Goal: Task Accomplishment & Management: Manage account settings

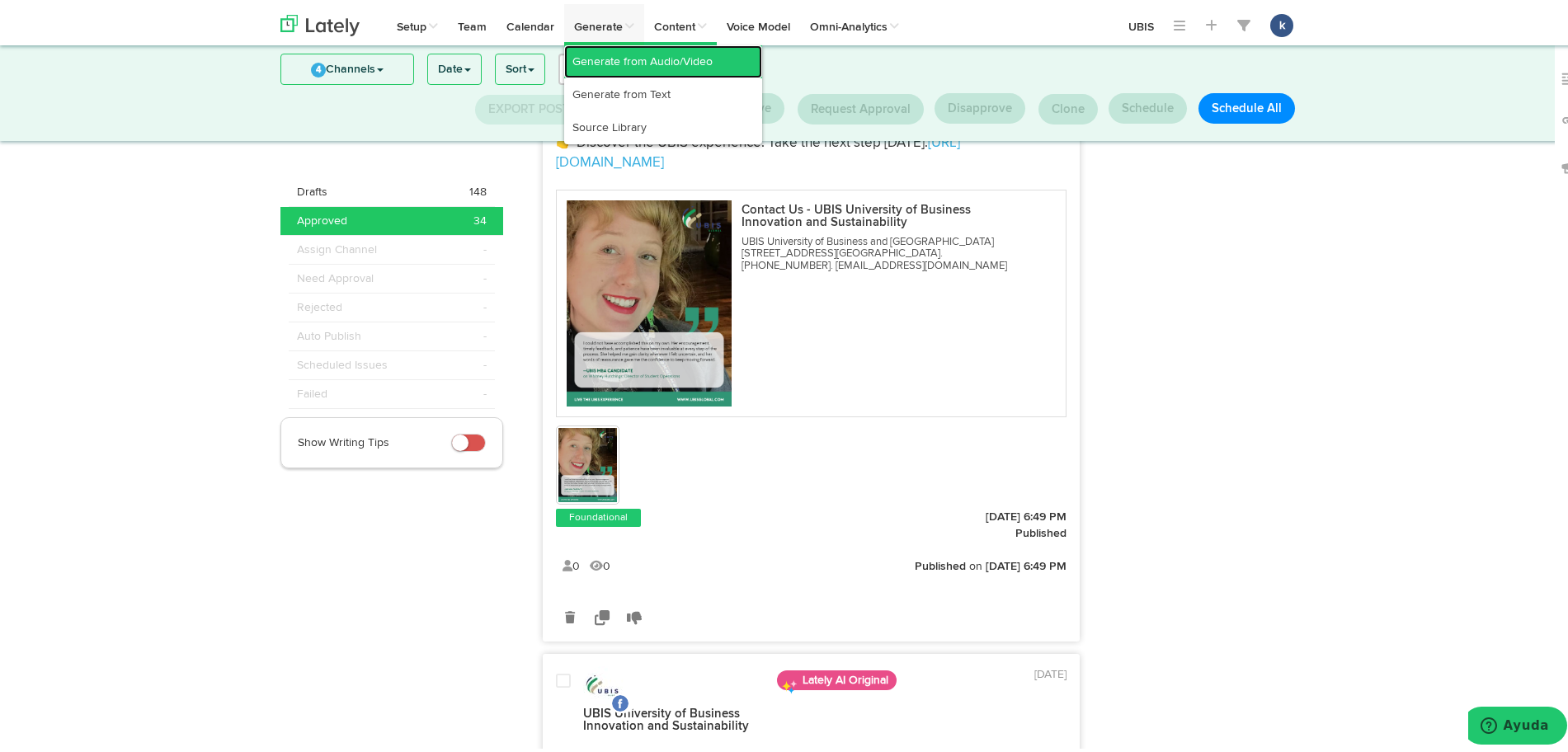
click at [584, 67] on link "Generate from Audio/Video" at bounding box center [663, 57] width 198 height 33
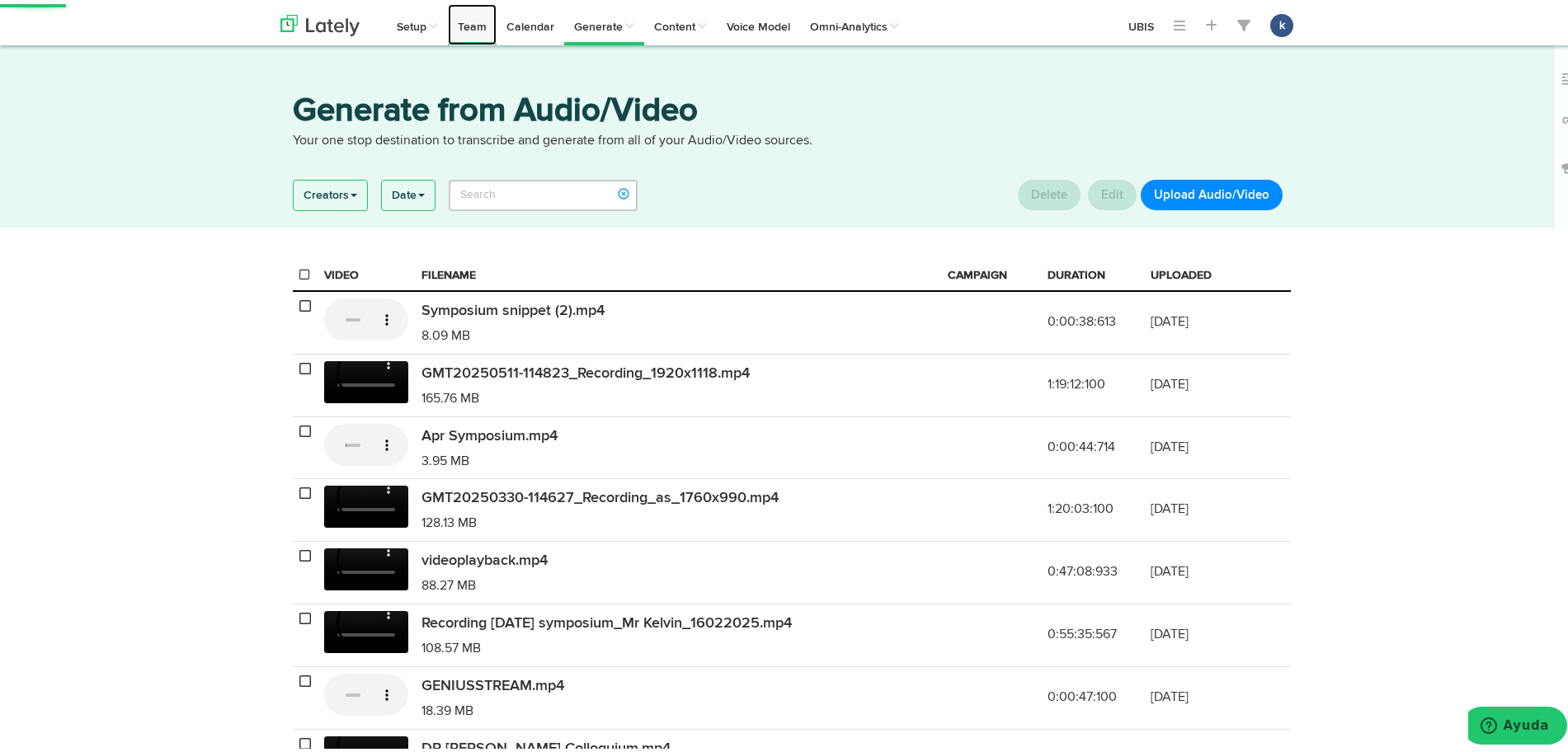
click at [450, 8] on link "Team" at bounding box center [473, 20] width 49 height 41
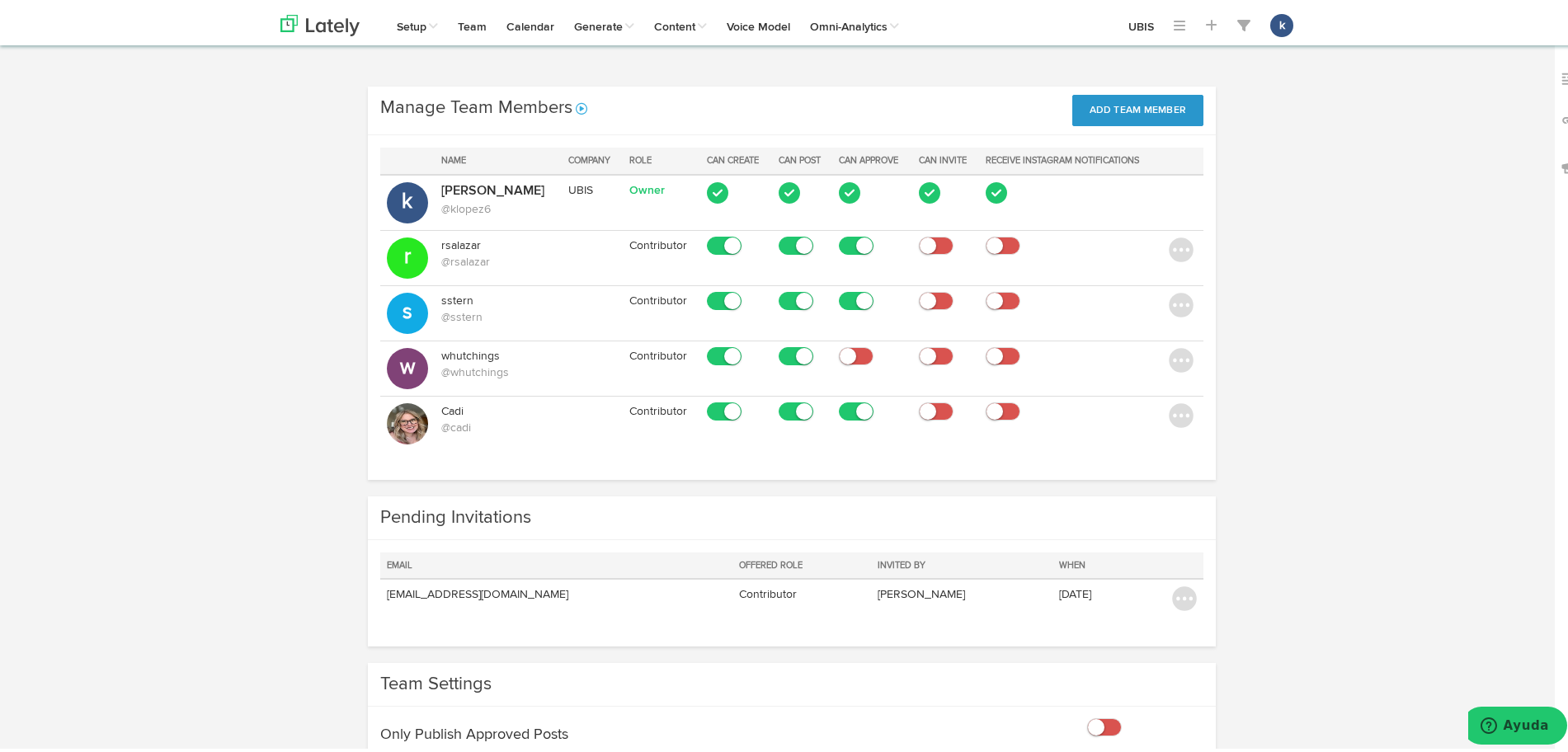
scroll to position [31, 0]
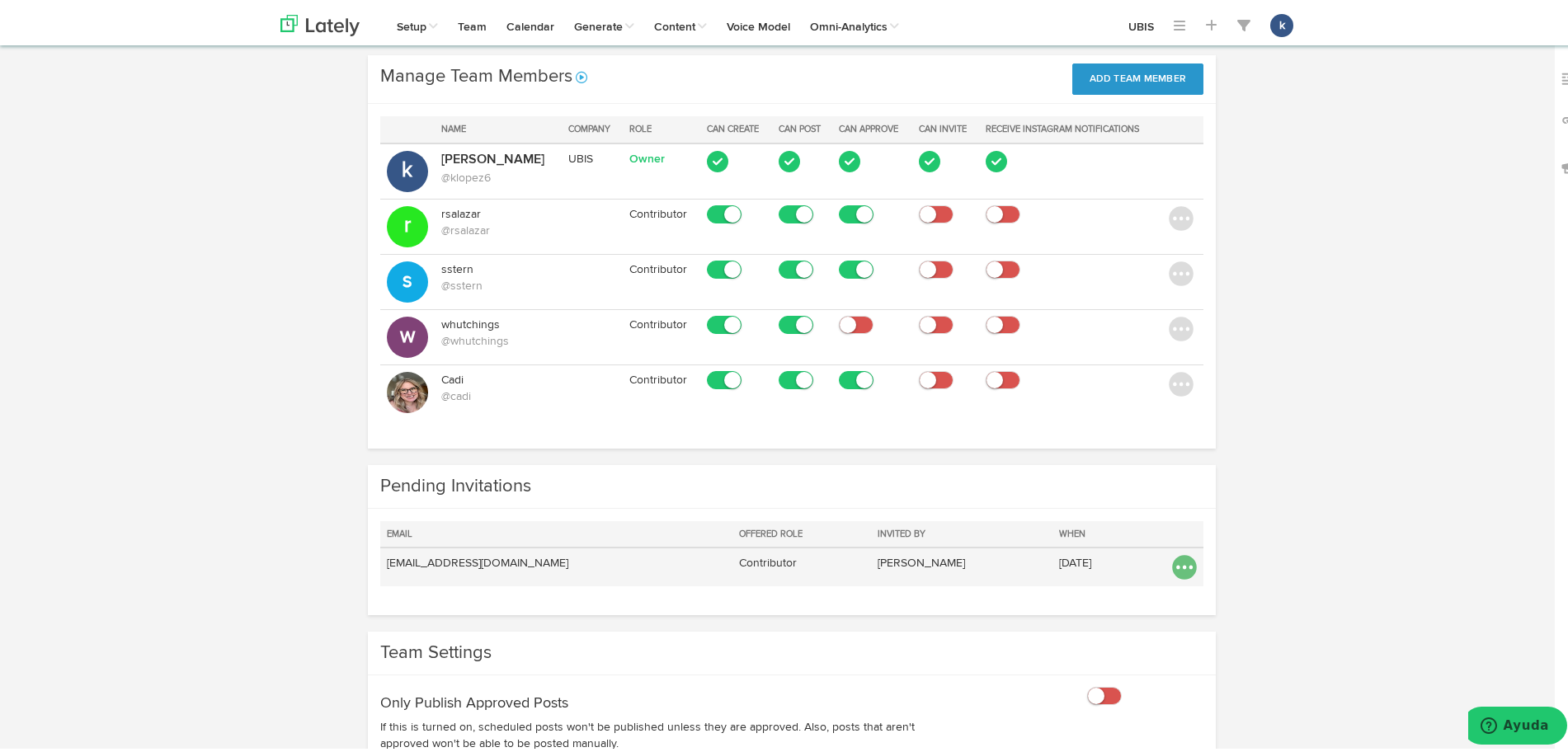
click at [1179, 573] on img at bounding box center [1184, 562] width 24 height 24
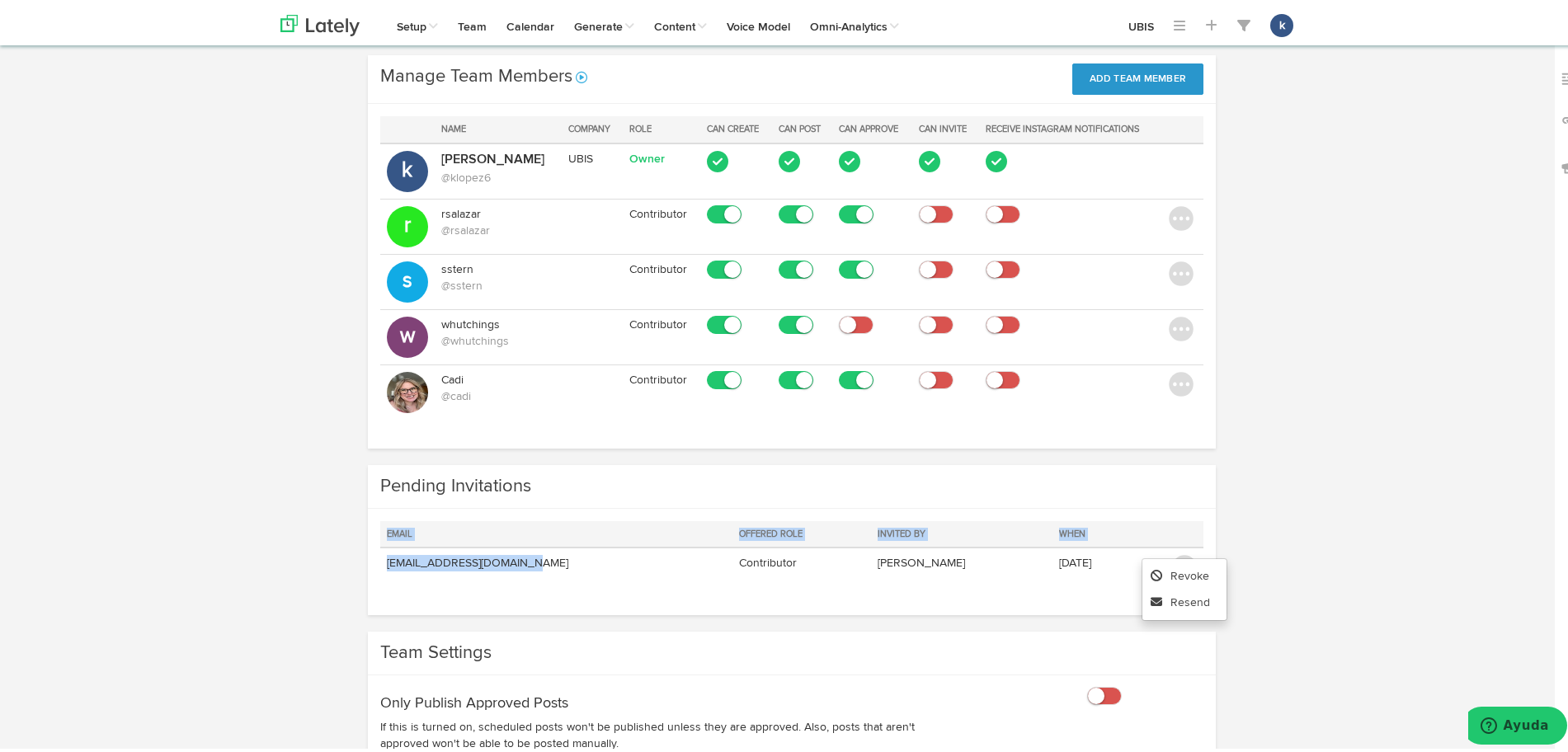
drag, startPoint x: 519, startPoint y: 557, endPoint x: 363, endPoint y: 566, distance: 156.3
click at [368, 566] on div "Email Offered Role Invited By When [EMAIL_ADDRESS][DOMAIN_NAME] Contributor [PE…" at bounding box center [792, 558] width 848 height 107
click at [380, 563] on td "[EMAIL_ADDRESS][DOMAIN_NAME]" at bounding box center [555, 563] width 352 height 39
drag, startPoint x: 508, startPoint y: 556, endPoint x: 375, endPoint y: 557, distance: 133.0
click at [380, 557] on td "[EMAIL_ADDRESS][DOMAIN_NAME]" at bounding box center [555, 563] width 352 height 39
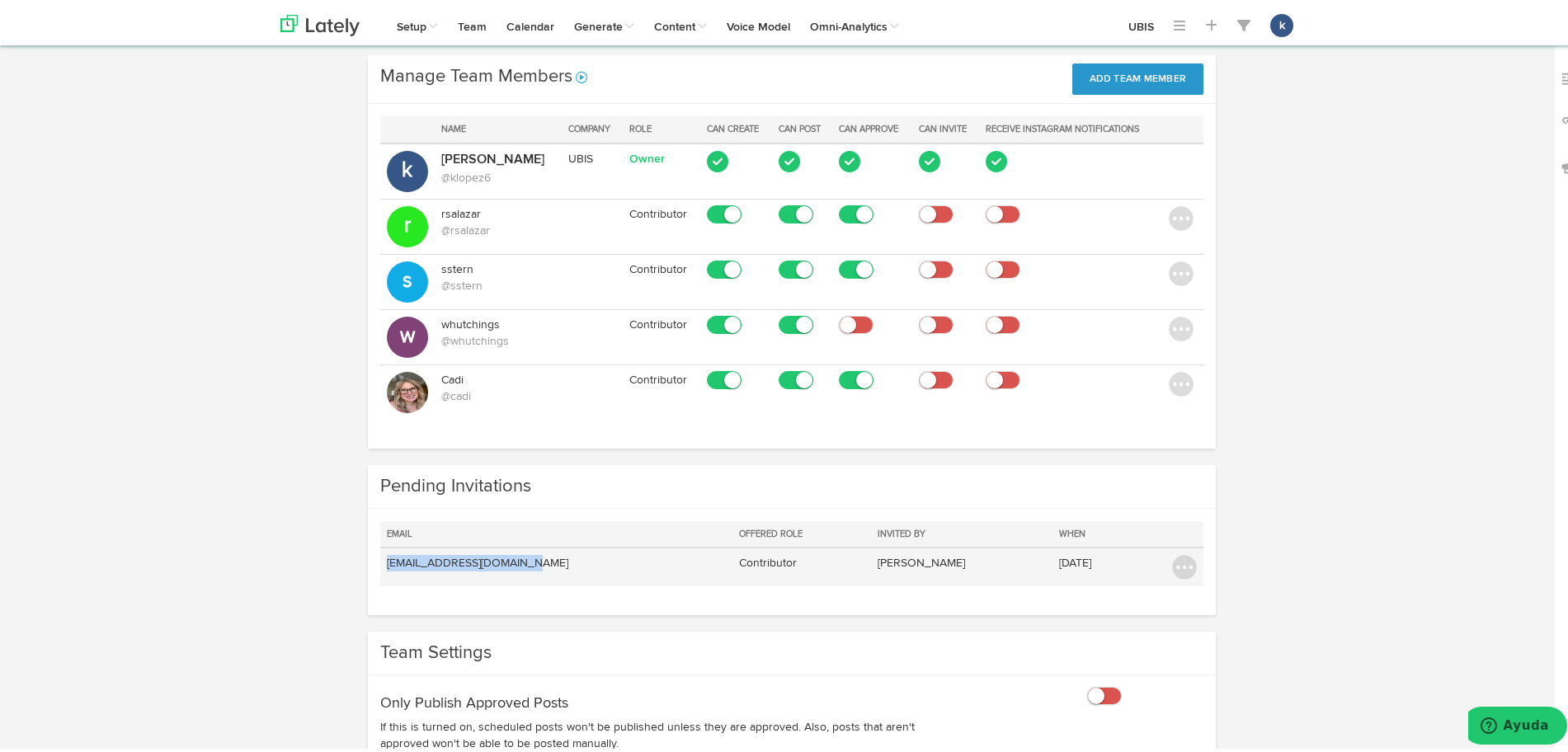
copy td "[EMAIL_ADDRESS][DOMAIN_NAME]"
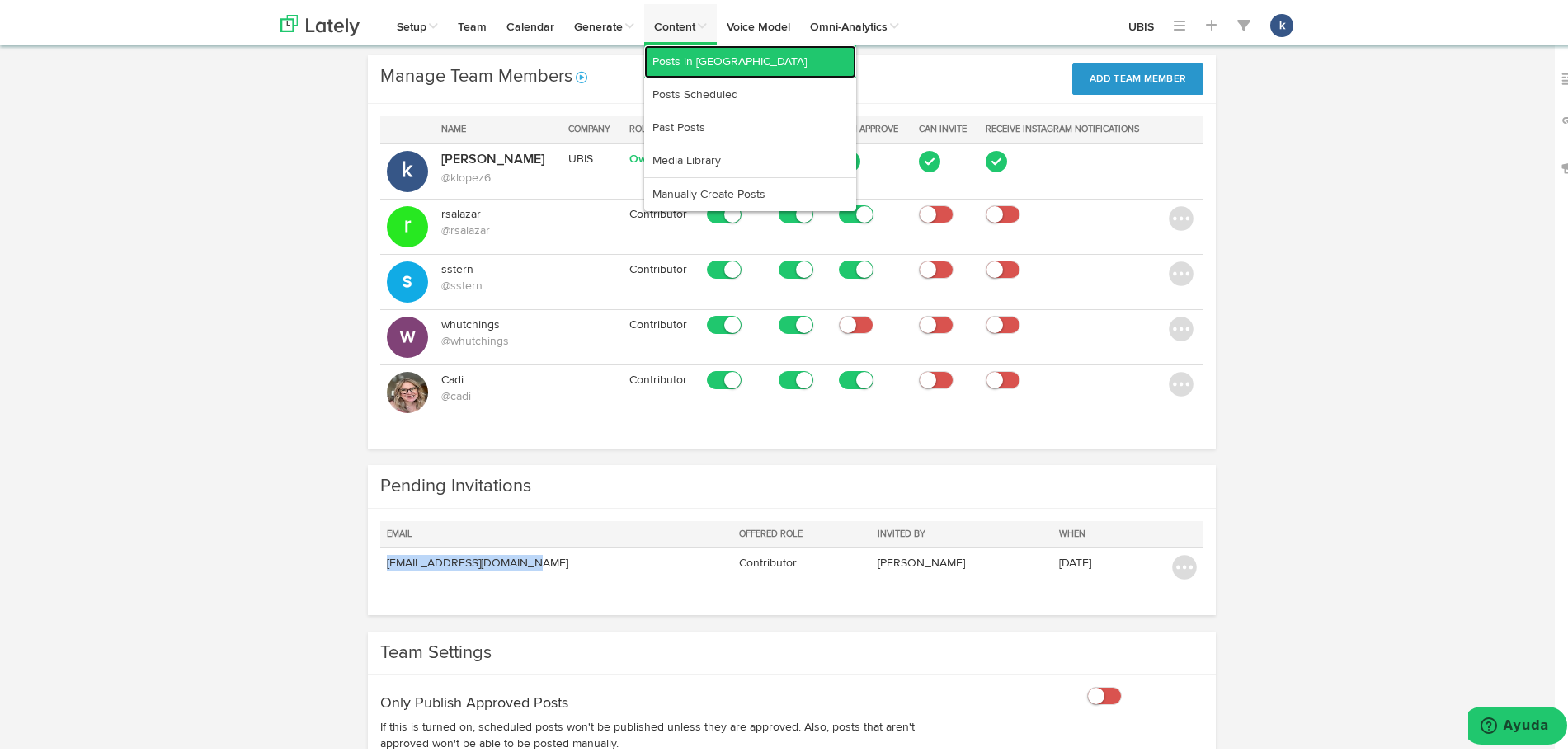
click at [702, 57] on link "Posts in [GEOGRAPHIC_DATA]" at bounding box center [750, 57] width 212 height 33
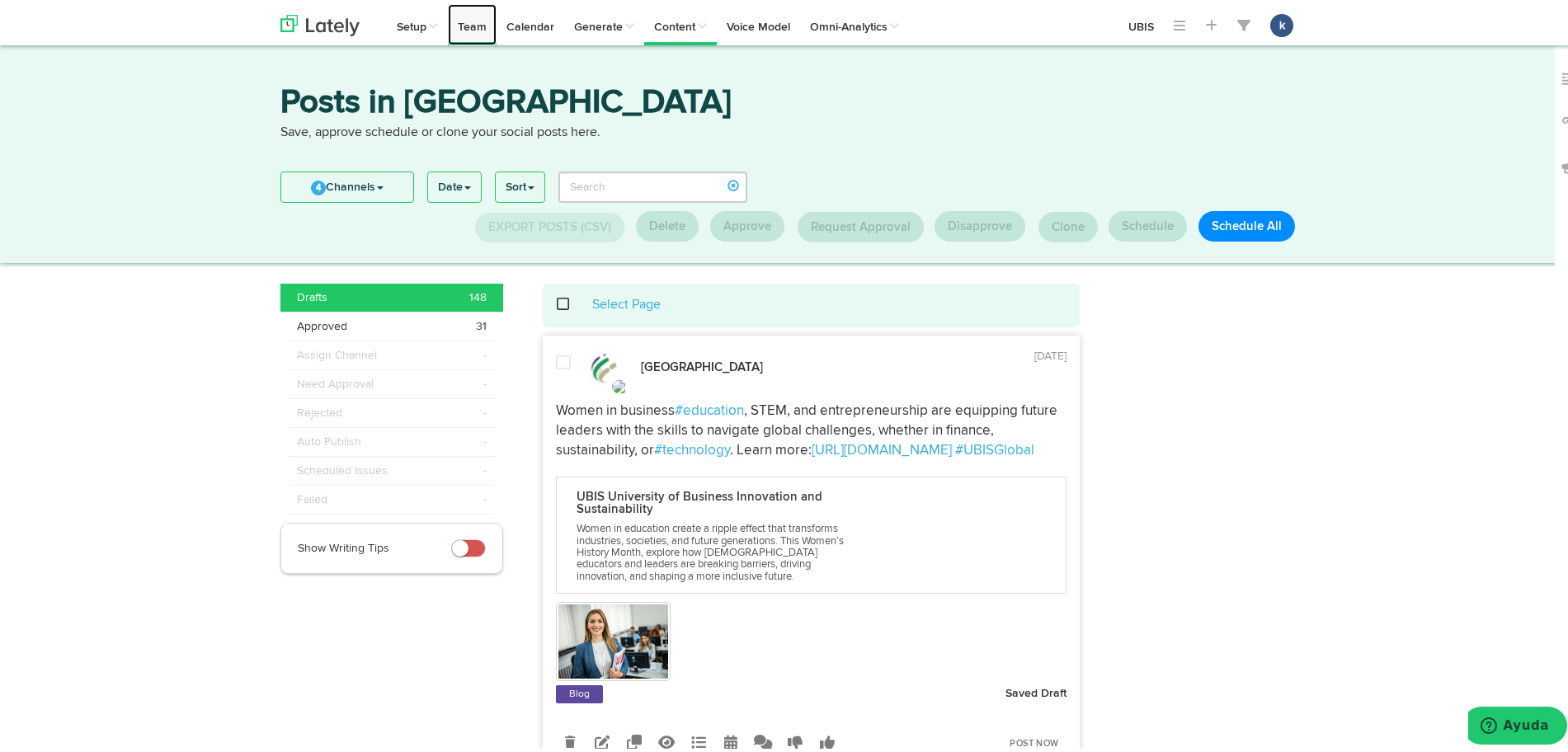
click at [449, 19] on link "Team" at bounding box center [473, 20] width 49 height 41
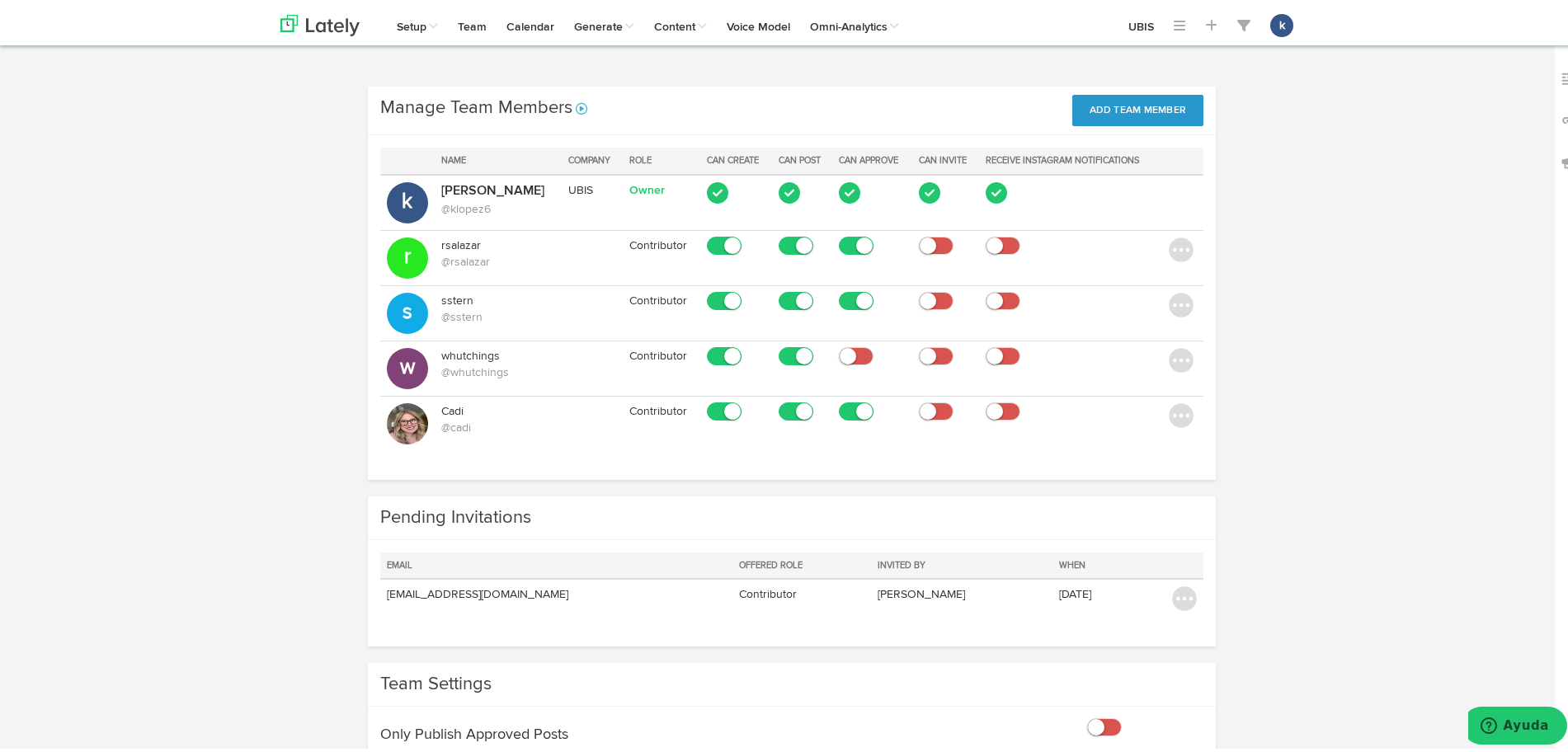
scroll to position [105, 0]
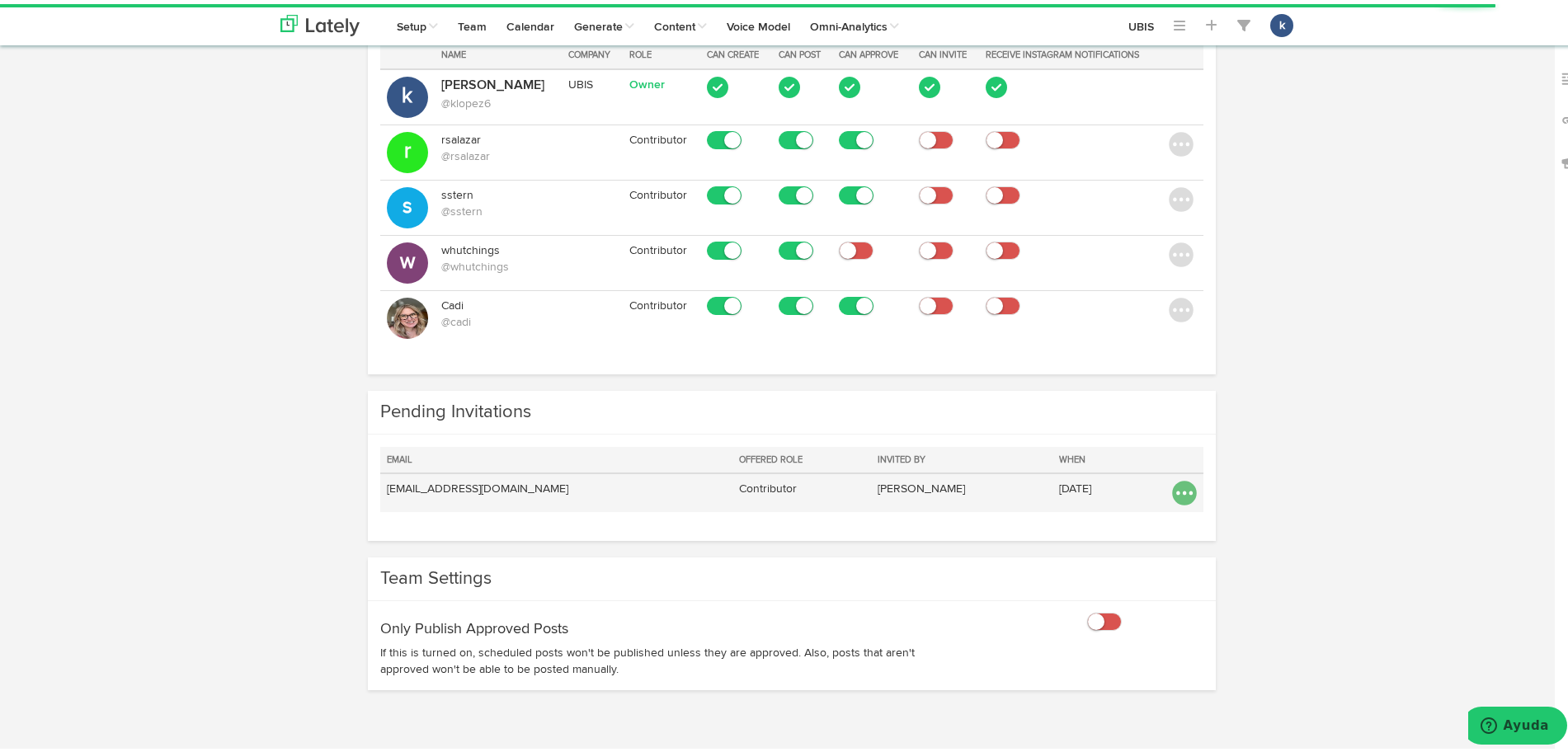
click at [1173, 493] on img at bounding box center [1184, 488] width 24 height 24
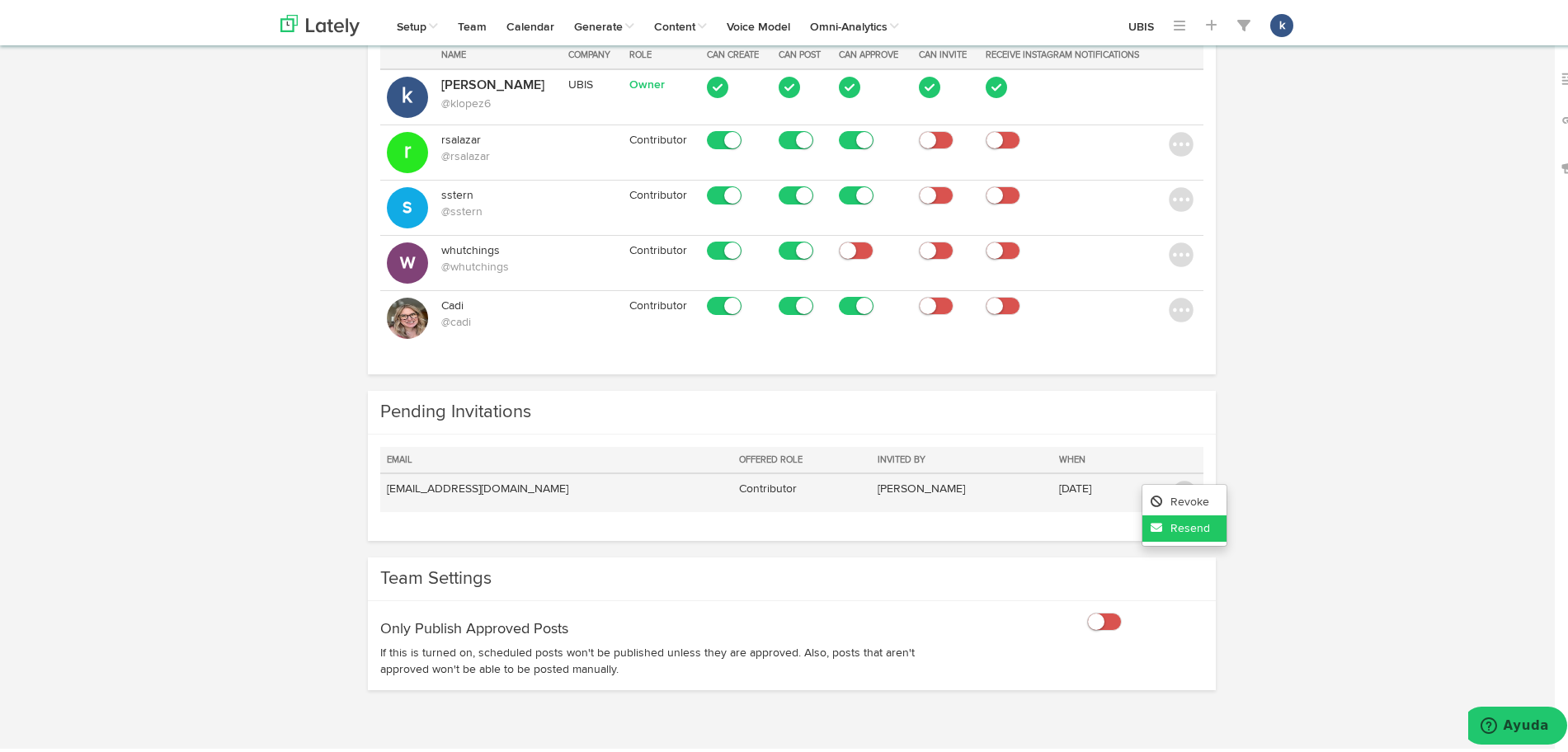
click at [1158, 527] on link "Resend" at bounding box center [1184, 524] width 84 height 26
click at [1172, 488] on img at bounding box center [1184, 488] width 24 height 24
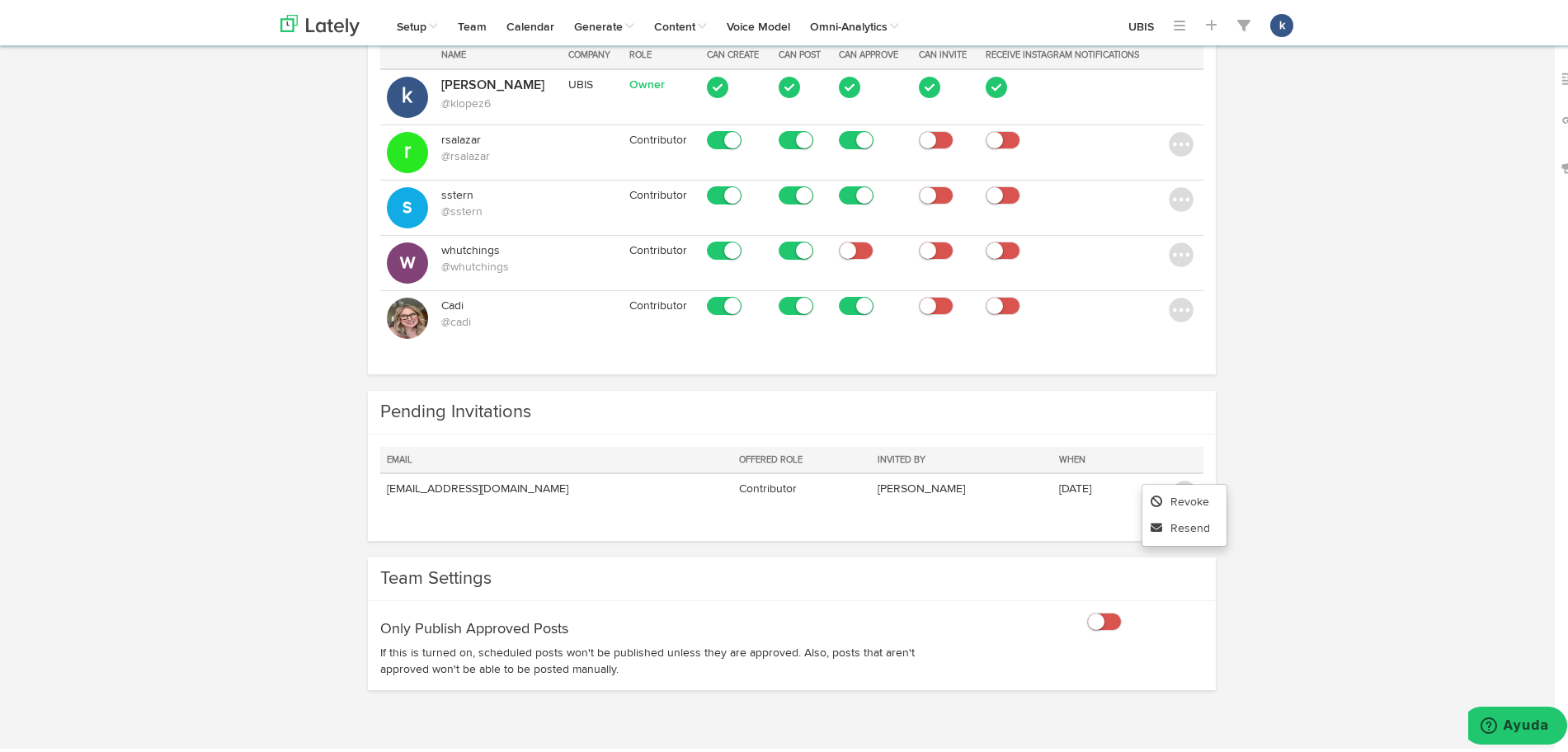
click at [1281, 289] on div "Manage Team Members No message Add Team Member Name Company Role Can Create Can…" at bounding box center [791, 181] width 1048 height 410
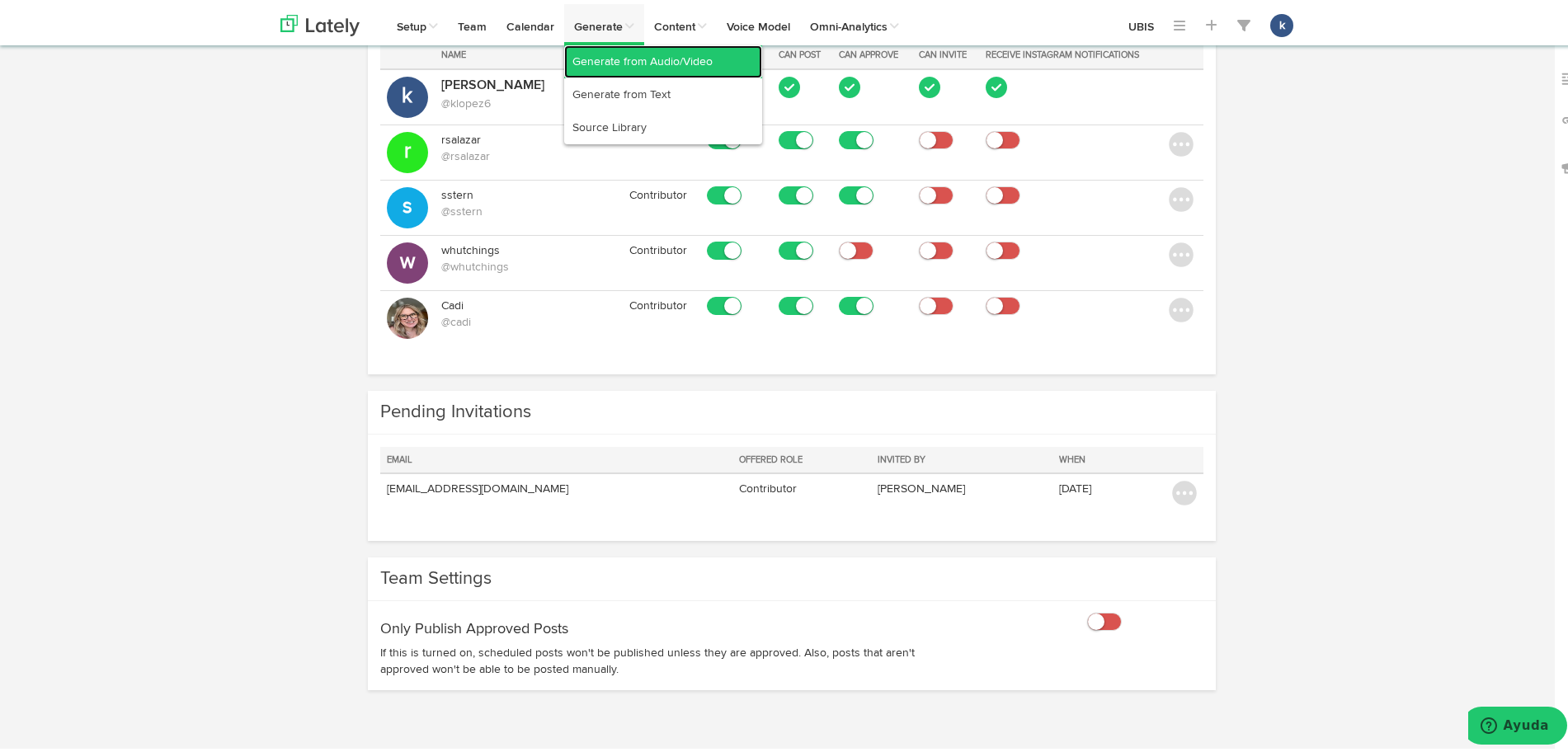
click at [648, 47] on link "Generate from Audio/Video" at bounding box center [663, 57] width 198 height 33
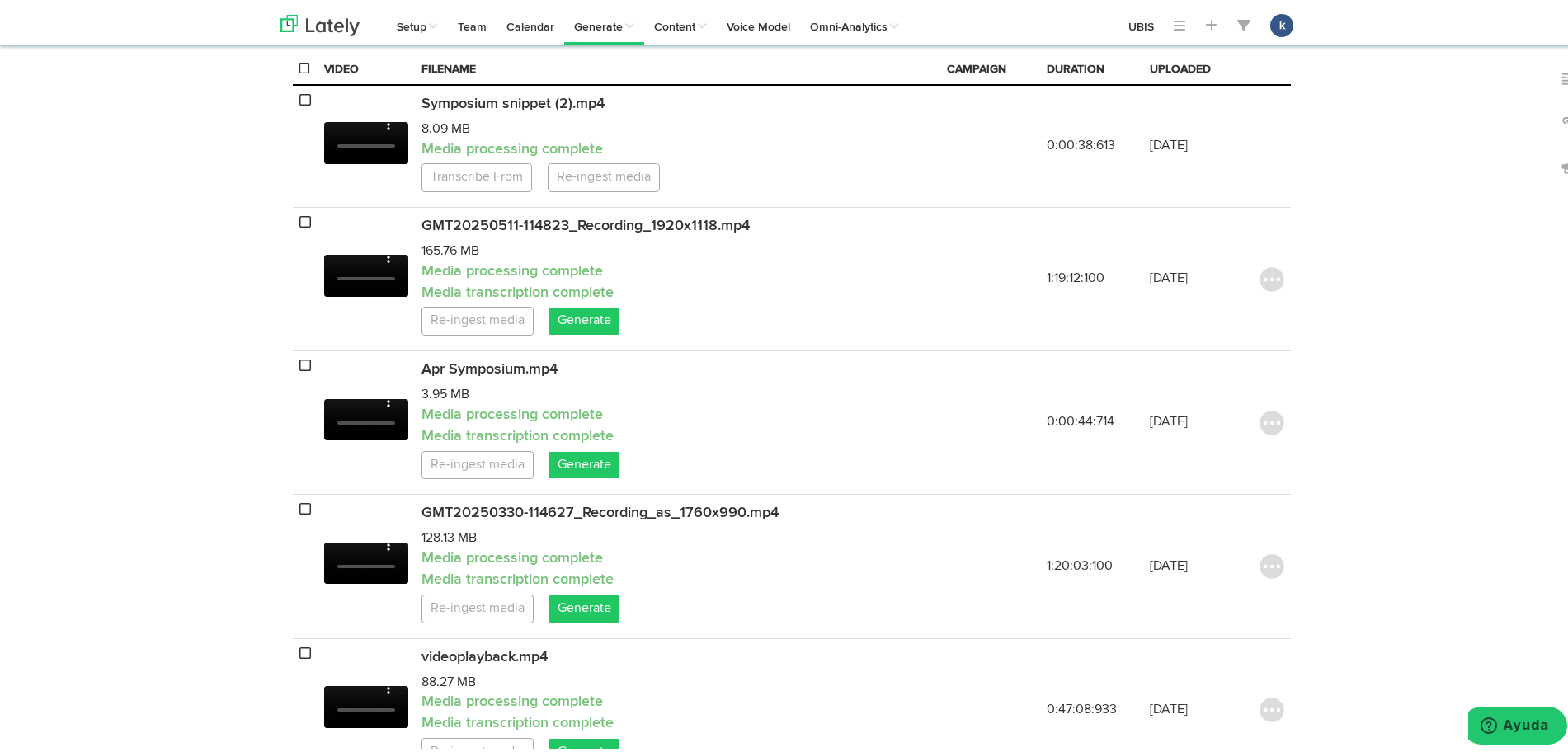
scroll to position [412, 0]
